Goal: Book appointment/travel/reservation

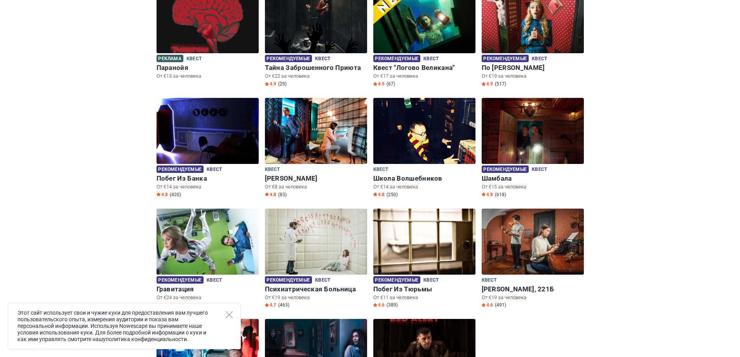
scroll to position [233, 0]
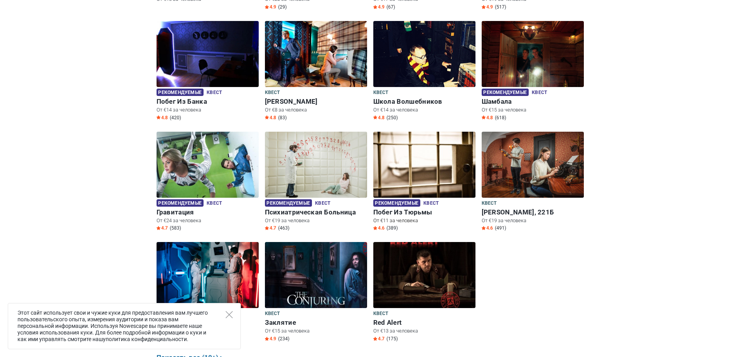
click at [445, 159] on img at bounding box center [424, 165] width 102 height 66
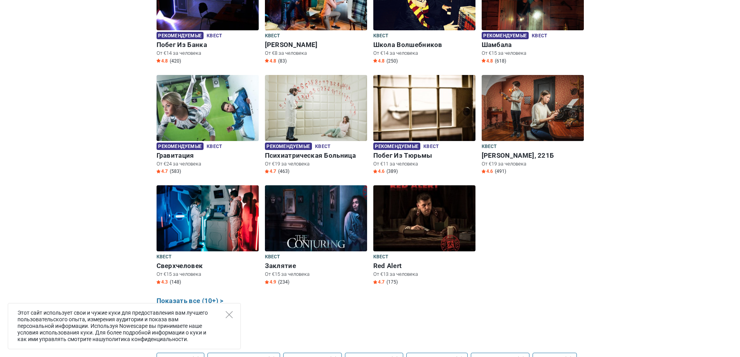
scroll to position [271, 0]
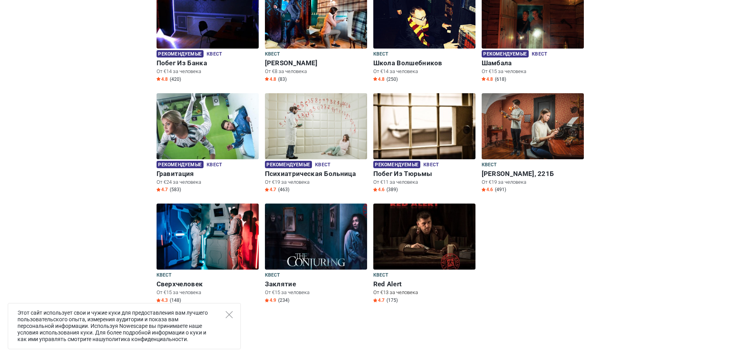
click at [447, 227] on img at bounding box center [424, 236] width 102 height 66
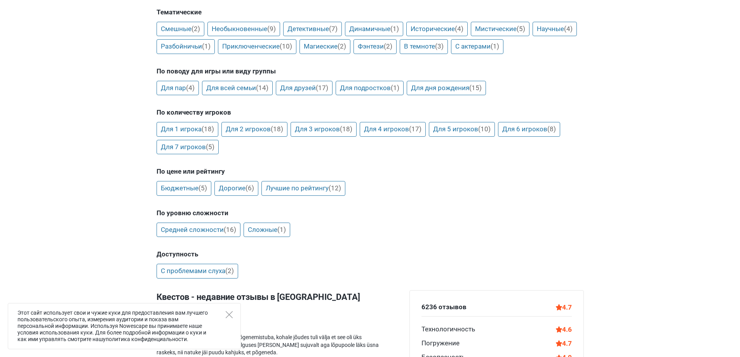
scroll to position [621, 0]
click at [395, 128] on link "Для 4 игроков (17)" at bounding box center [392, 128] width 66 height 15
click at [229, 230] on span "(16)" at bounding box center [230, 229] width 12 height 8
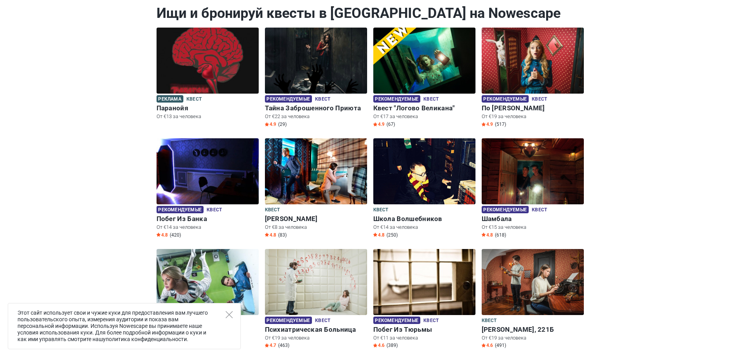
scroll to position [0, 0]
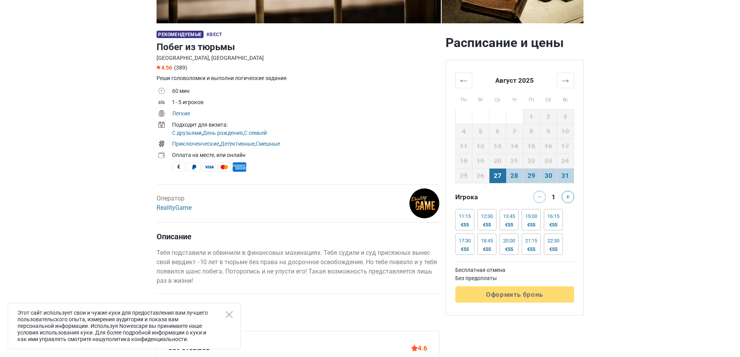
scroll to position [233, 0]
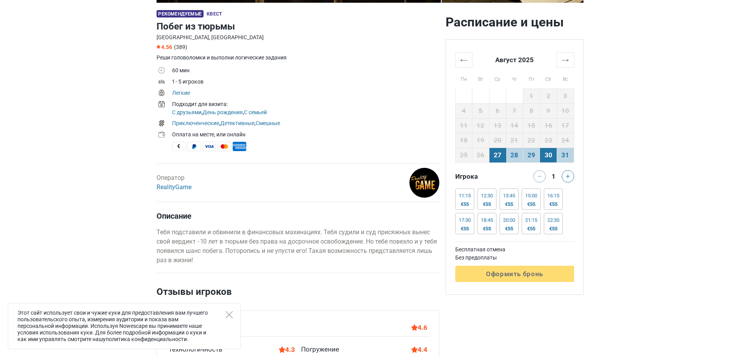
click at [548, 153] on td "30" at bounding box center [548, 155] width 17 height 15
click at [515, 196] on div "13:45" at bounding box center [509, 196] width 12 height 6
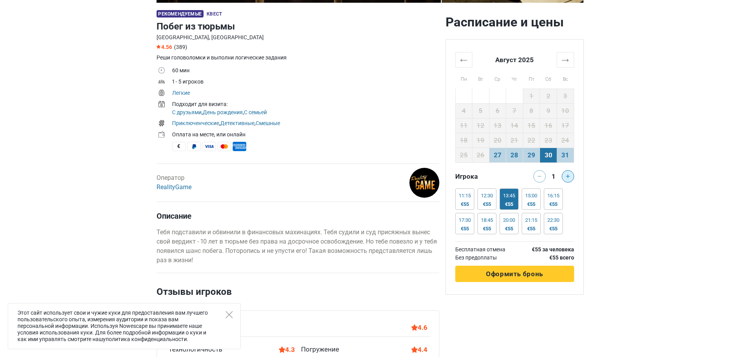
click at [567, 175] on icon at bounding box center [568, 176] width 4 height 4
click at [530, 200] on div "15:00 €55" at bounding box center [530, 198] width 19 height 21
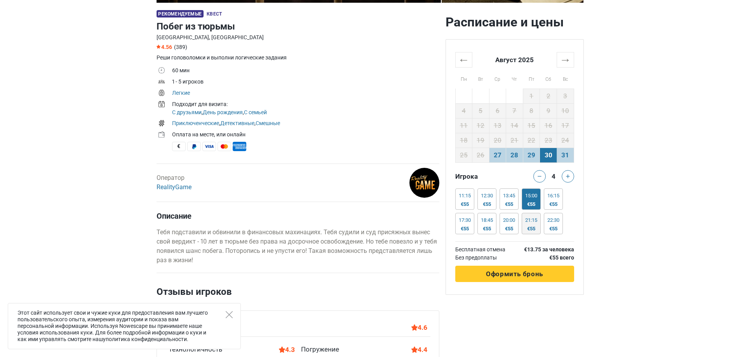
click at [531, 220] on div "21:15" at bounding box center [531, 220] width 12 height 6
click at [511, 222] on div "20:00" at bounding box center [509, 220] width 12 height 6
click at [464, 221] on div "17:30" at bounding box center [464, 220] width 12 height 6
click at [559, 226] on div "€55" at bounding box center [553, 229] width 12 height 6
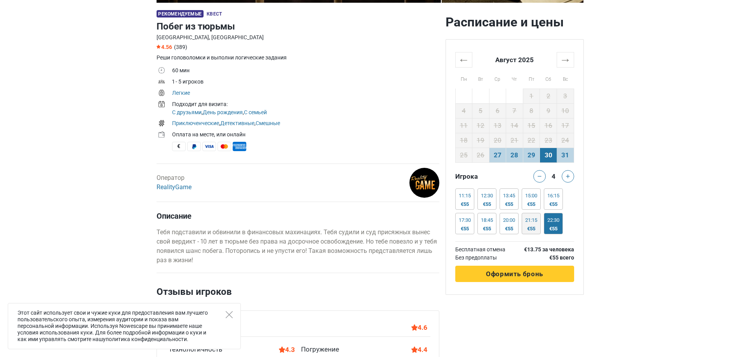
click at [540, 227] on div "21:15 €55" at bounding box center [530, 223] width 19 height 21
click at [543, 205] on div "11:15 €55 11:15 €55 11:15 €55 11:15 €55 11:15 €55 12:30 €55 12:30 €55 12:30 €55…" at bounding box center [514, 212] width 119 height 49
click at [536, 204] on div "€55" at bounding box center [531, 204] width 12 height 6
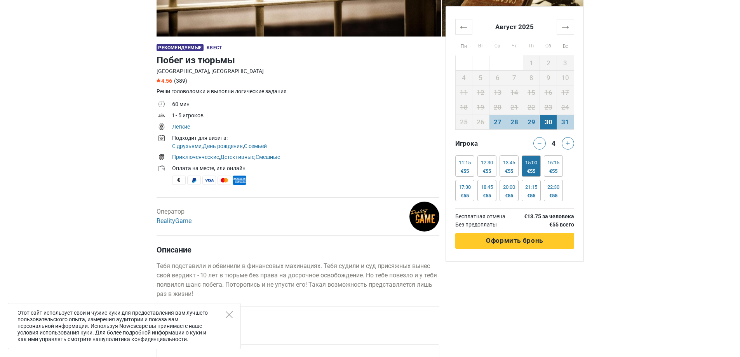
scroll to position [194, 0]
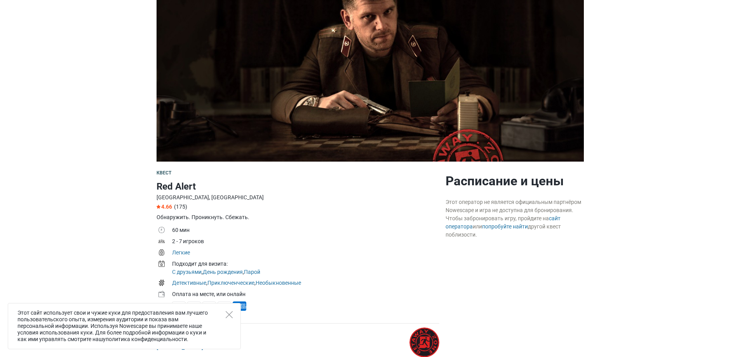
scroll to position [78, 0]
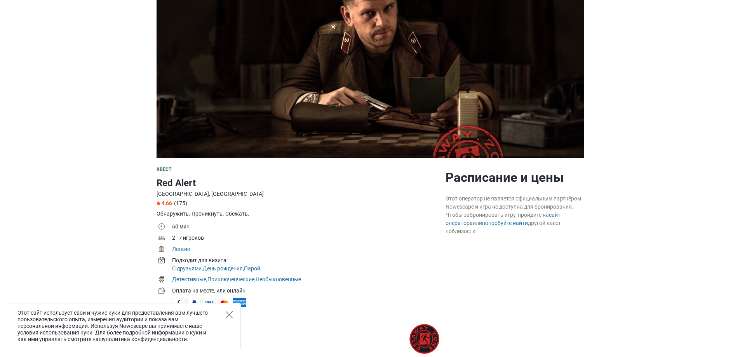
click at [232, 313] on icon "Close" at bounding box center [229, 314] width 7 height 7
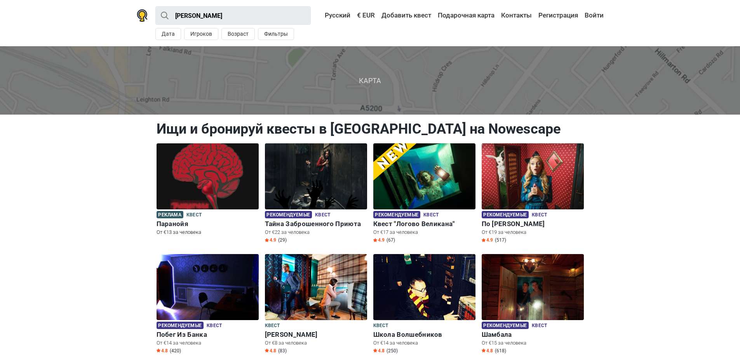
click at [219, 177] on img at bounding box center [207, 176] width 102 height 66
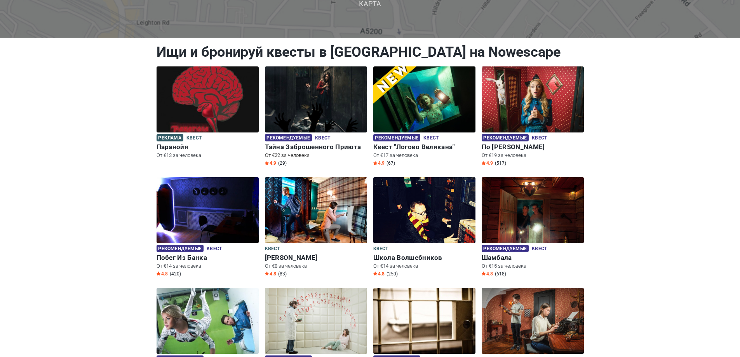
scroll to position [78, 0]
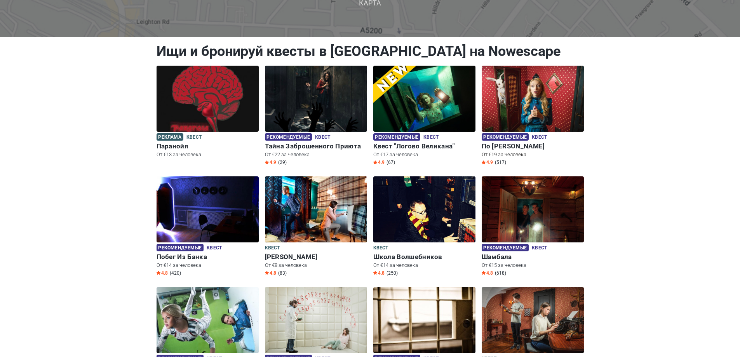
click at [540, 84] on img at bounding box center [532, 99] width 102 height 66
click at [197, 109] on img at bounding box center [207, 99] width 102 height 66
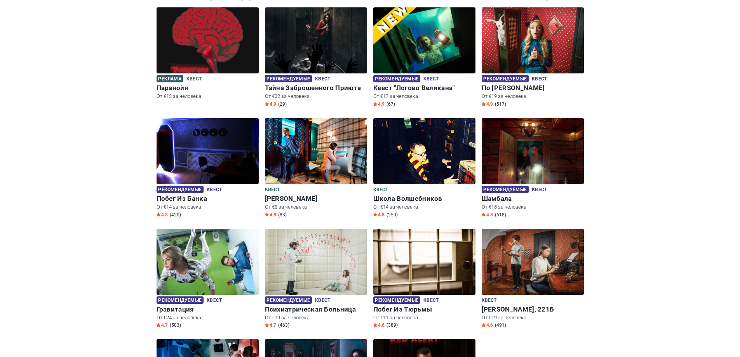
scroll to position [233, 0]
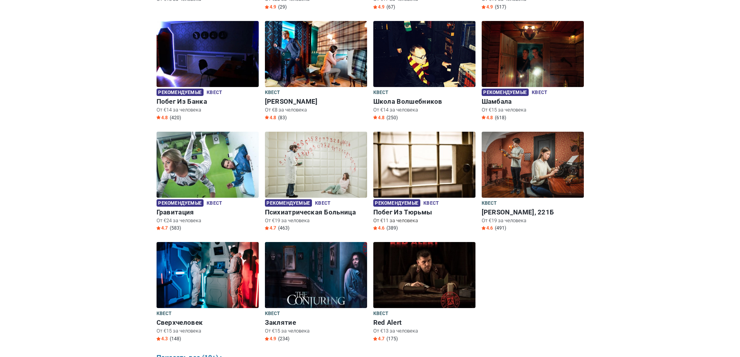
click at [455, 160] on img at bounding box center [424, 165] width 102 height 66
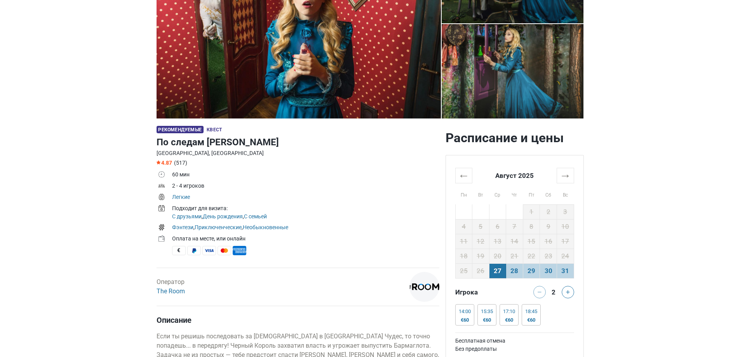
scroll to position [311, 0]
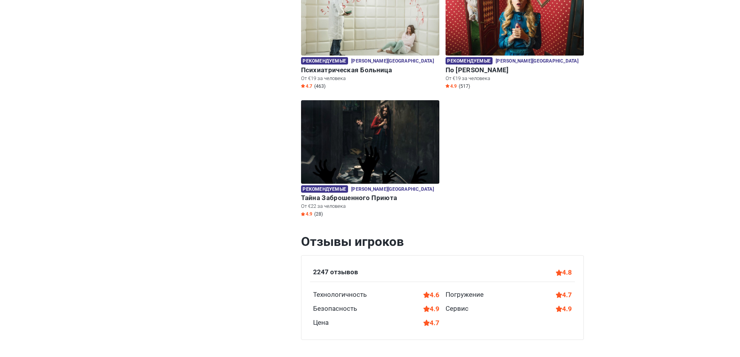
scroll to position [311, 0]
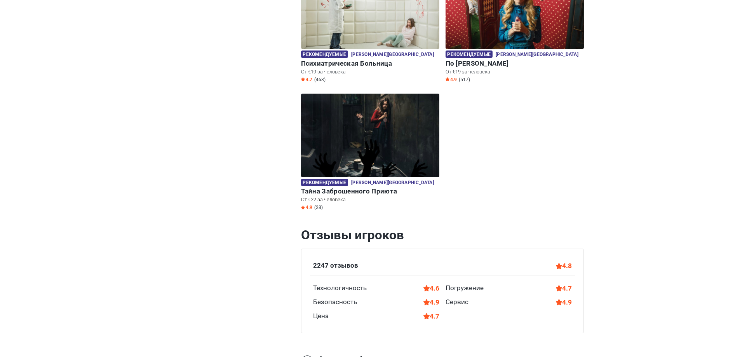
click at [389, 141] on img at bounding box center [370, 135] width 138 height 83
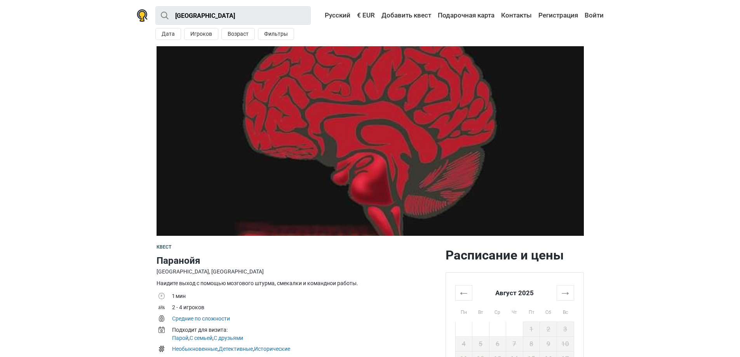
scroll to position [233, 0]
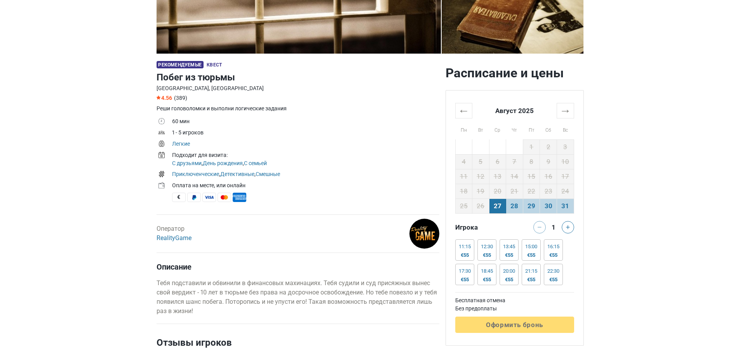
scroll to position [194, 0]
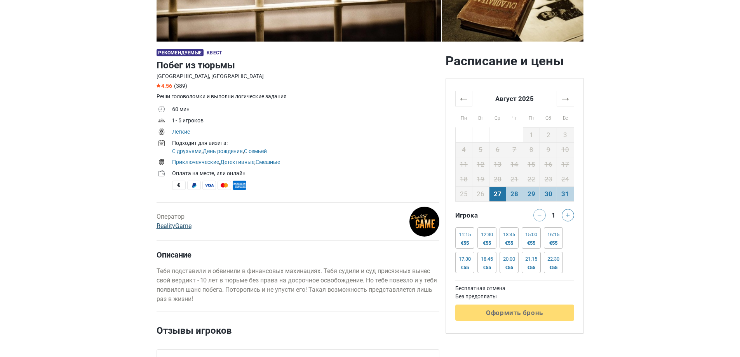
click at [166, 223] on link "RealityGame" at bounding box center [173, 225] width 35 height 7
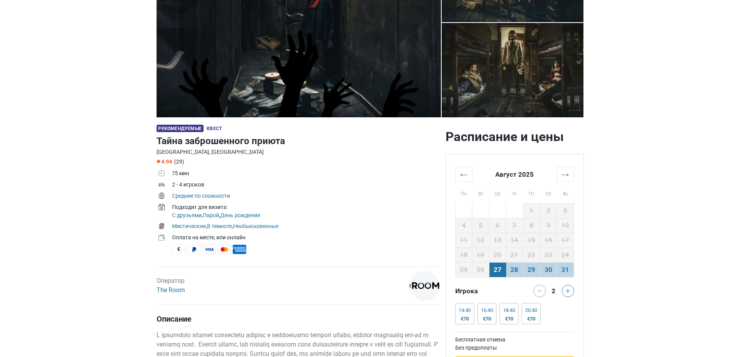
scroll to position [155, 0]
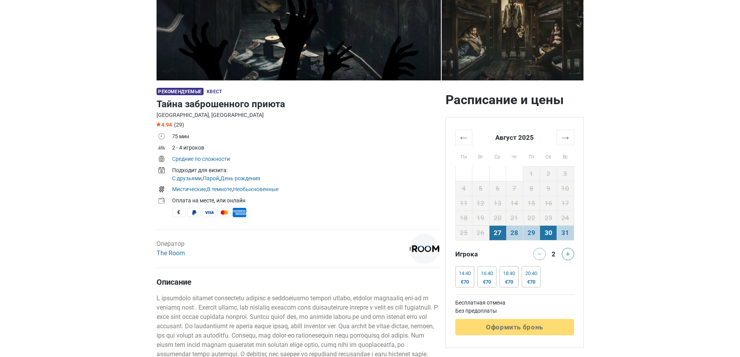
click at [543, 234] on td "30" at bounding box center [548, 232] width 17 height 15
click at [525, 238] on td "29" at bounding box center [531, 232] width 17 height 15
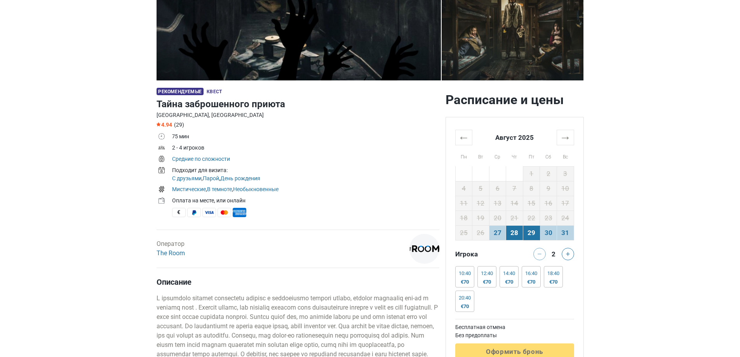
click at [507, 235] on td "28" at bounding box center [514, 232] width 17 height 15
click at [548, 235] on td "30" at bounding box center [548, 232] width 17 height 15
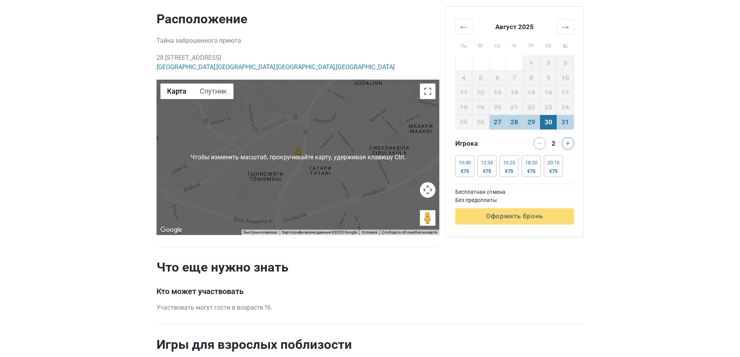
scroll to position [1560, 0]
click at [429, 95] on button "Включить полноэкранный режим" at bounding box center [428, 91] width 16 height 16
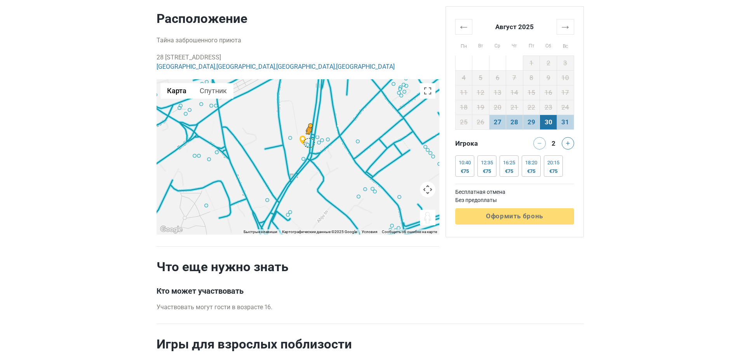
drag, startPoint x: 425, startPoint y: 217, endPoint x: 308, endPoint y: 143, distance: 138.1
click at [308, 143] on div "Чтобы активировать перетаскивание с помощью клавиатуры, нажмите Alt + Ввод. Пос…" at bounding box center [297, 156] width 283 height 155
drag, startPoint x: 428, startPoint y: 223, endPoint x: 309, endPoint y: 139, distance: 145.3
click at [309, 139] on div "Чтобы активировать перетаскивание с помощью клавиатуры, нажмите Alt + Ввод. Пос…" at bounding box center [297, 156] width 283 height 155
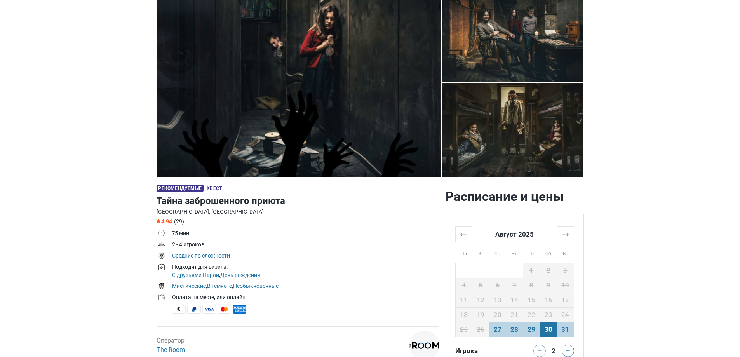
scroll to position [0, 0]
